Goal: Information Seeking & Learning: Check status

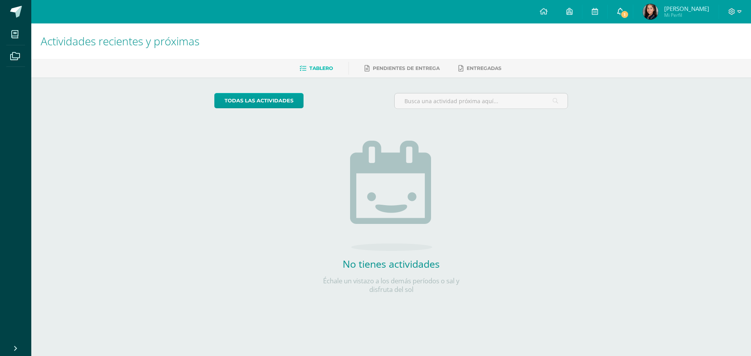
click at [623, 12] on icon at bounding box center [620, 11] width 6 height 7
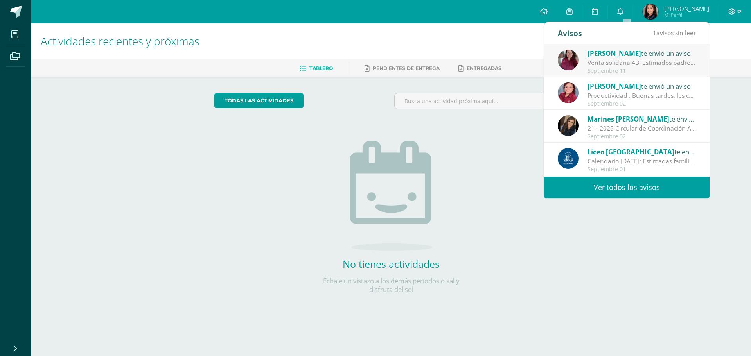
click at [607, 57] on span "Zamadevi Mazariegos" at bounding box center [614, 53] width 54 height 9
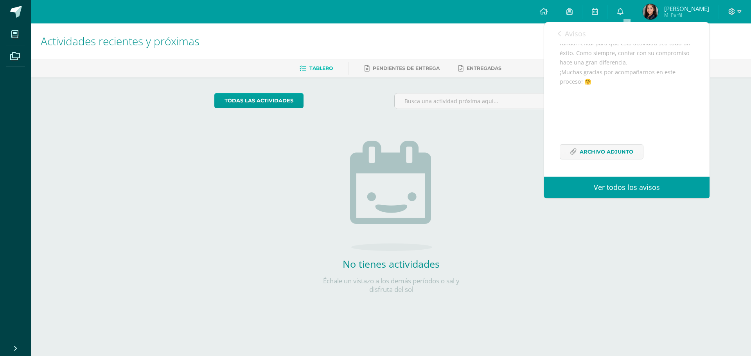
scroll to position [162, 0]
click at [607, 150] on span "Archivo Adjunto" at bounding box center [606, 152] width 54 height 14
click at [598, 148] on span "Archivo Adjunto" at bounding box center [606, 152] width 54 height 14
click at [319, 138] on div "No tienes actividades Échale un vistazo a los demás períodos o sal y disfruta d…" at bounding box center [391, 204] width 156 height 179
